Goal: Navigation & Orientation: Find specific page/section

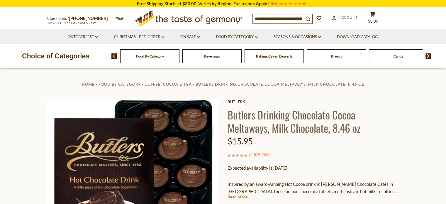
click at [179, 59] on div "Beverages" at bounding box center [149, 56] width 59 height 14
click at [88, 38] on link "Oktoberfest dropdown_arrow" at bounding box center [83, 37] width 30 height 6
click at [91, 64] on link "Oktoberfest Foods" at bounding box center [82, 61] width 36 height 5
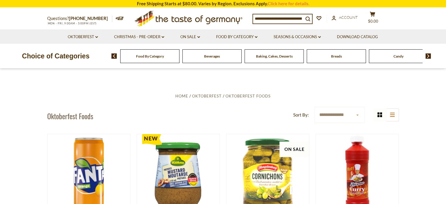
click at [162, 59] on div "Food By Category" at bounding box center [149, 56] width 59 height 14
click at [152, 57] on span "Food By Category" at bounding box center [150, 56] width 28 height 4
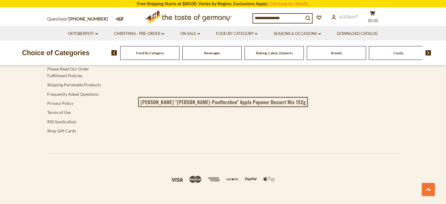
scroll to position [1765, 0]
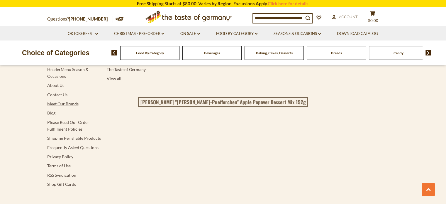
click at [62, 101] on link "Meet Our Brands" at bounding box center [62, 103] width 31 height 5
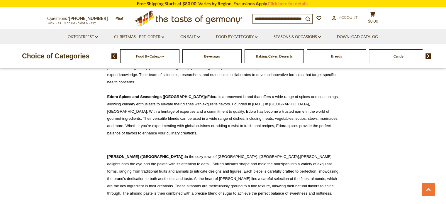
scroll to position [3571, 0]
